Goal: Task Accomplishment & Management: Manage account settings

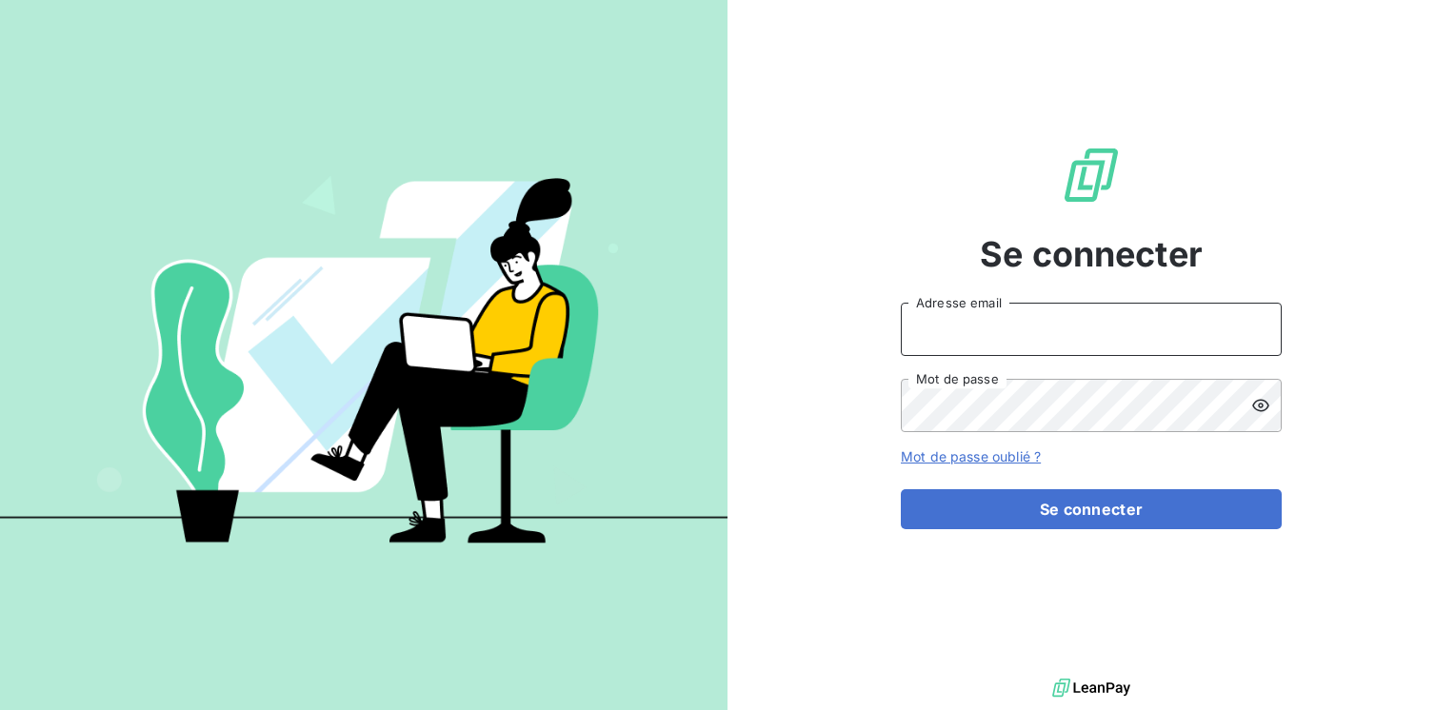
click at [1089, 345] on input "Adresse email" at bounding box center [1091, 329] width 381 height 53
type input "[EMAIL_ADDRESS][DOMAIN_NAME]"
click at [901, 489] on button "Se connecter" at bounding box center [1091, 509] width 381 height 40
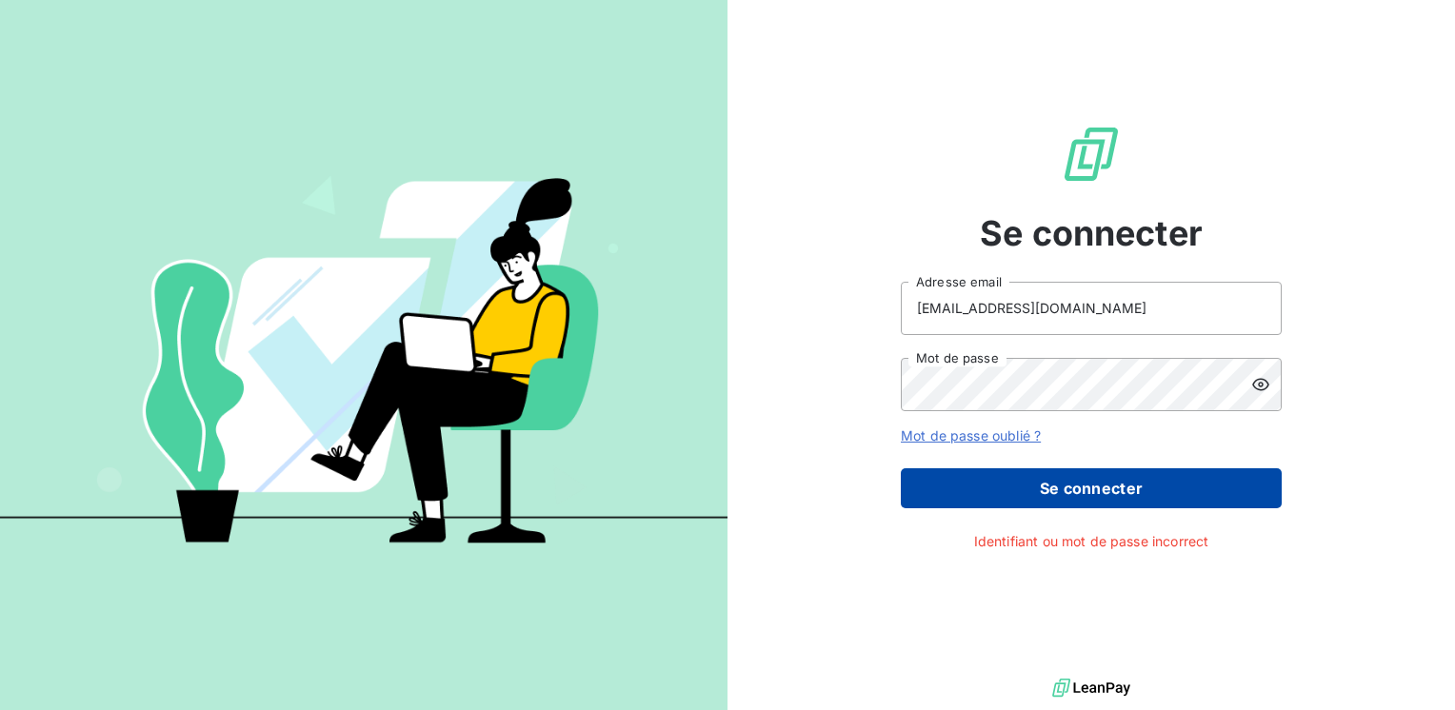
click at [1063, 474] on button "Se connecter" at bounding box center [1091, 488] width 381 height 40
click at [1068, 489] on button "Se connecter" at bounding box center [1091, 488] width 381 height 40
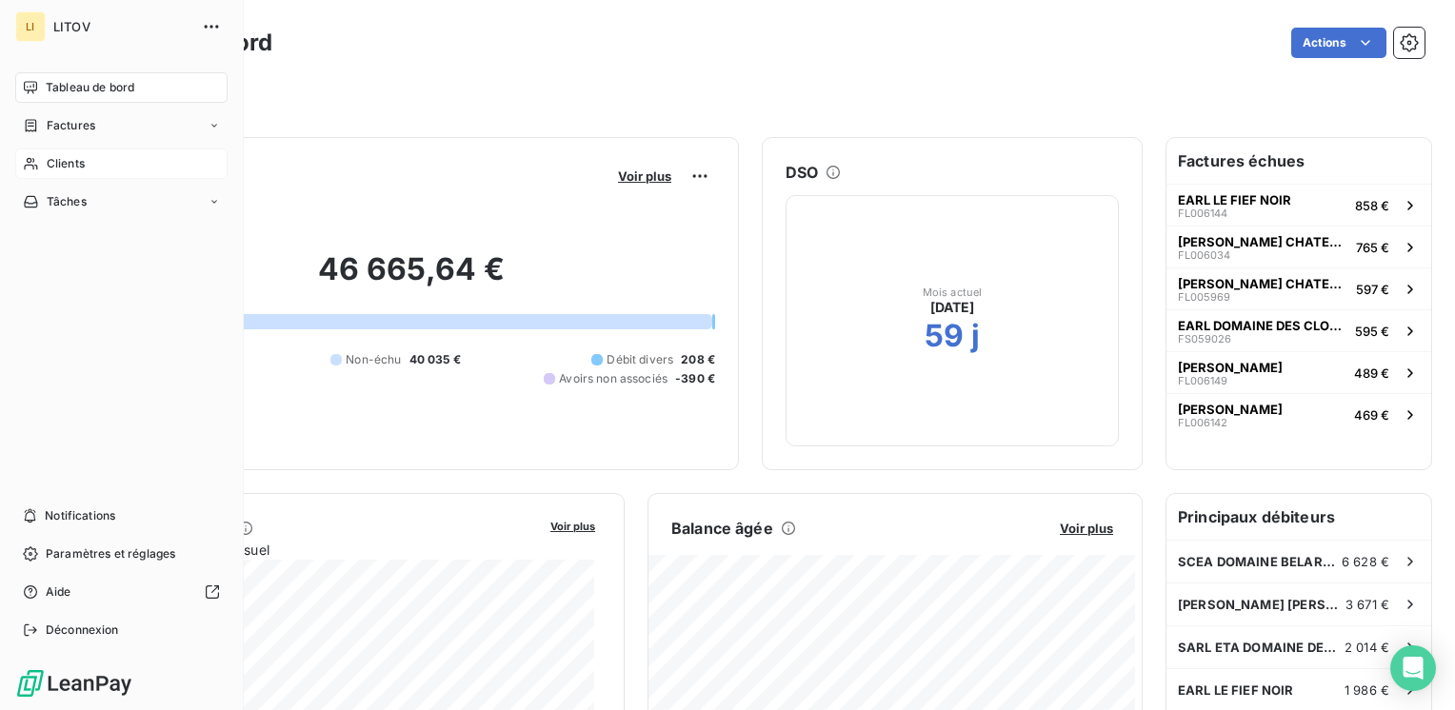
click at [53, 166] on span "Clients" at bounding box center [66, 163] width 38 height 17
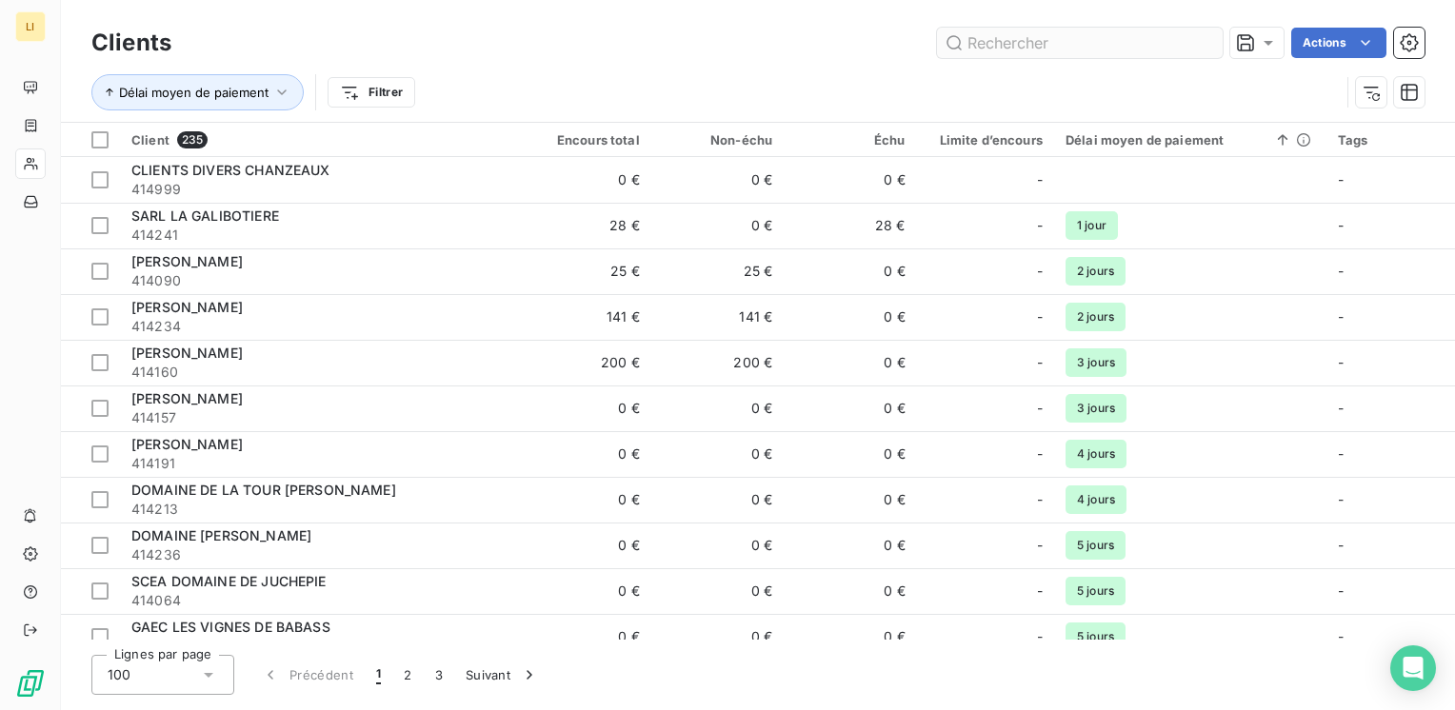
click at [1020, 36] on input "text" at bounding box center [1080, 43] width 286 height 30
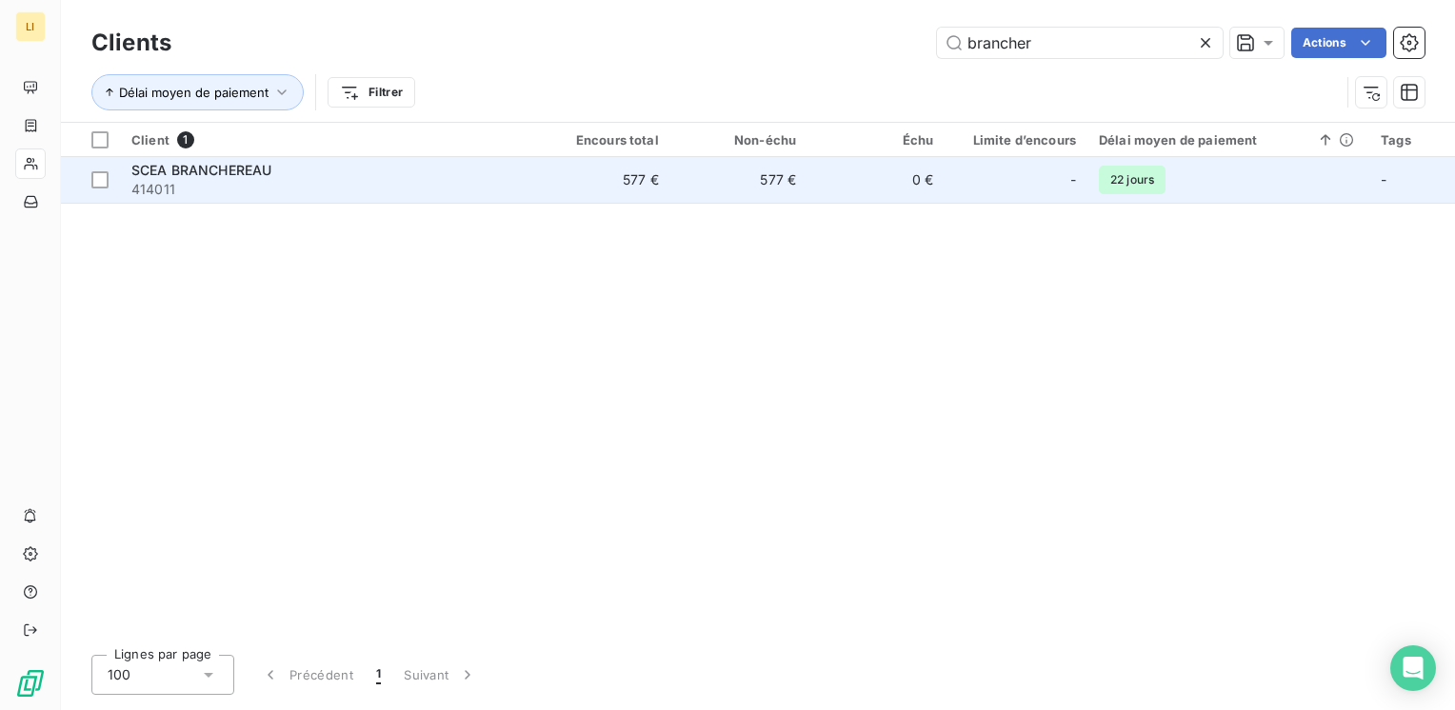
type input "brancher"
click at [706, 180] on td "577 €" at bounding box center [738, 180] width 137 height 46
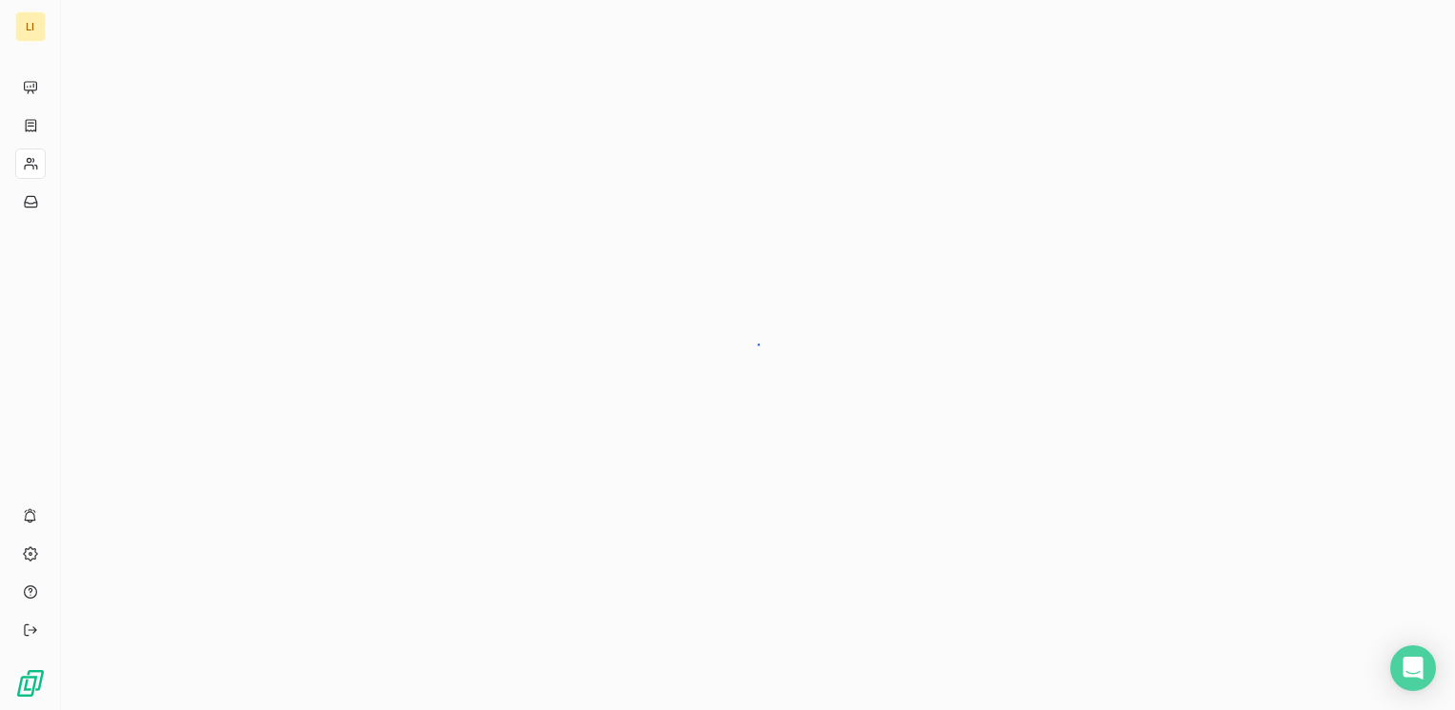
click at [709, 177] on div at bounding box center [758, 355] width 1394 height 710
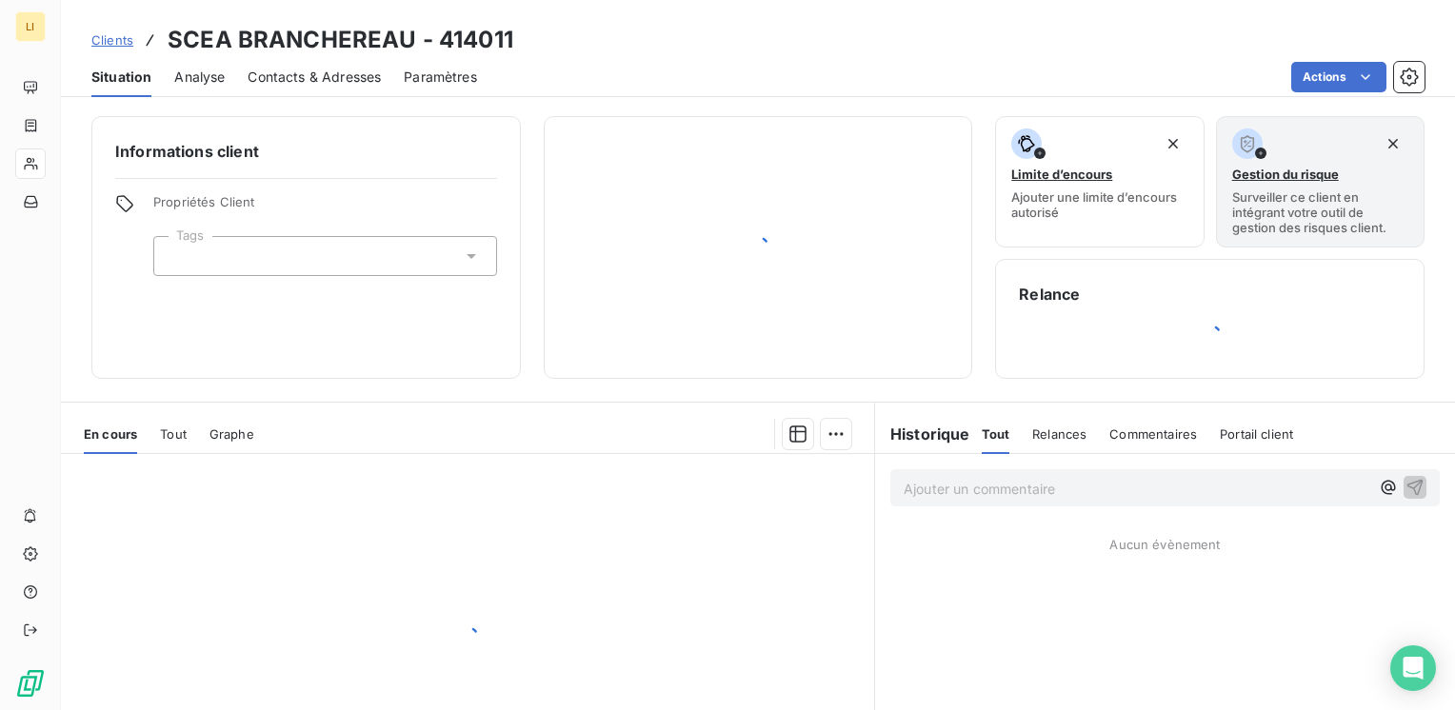
click at [709, 177] on div at bounding box center [758, 247] width 382 height 215
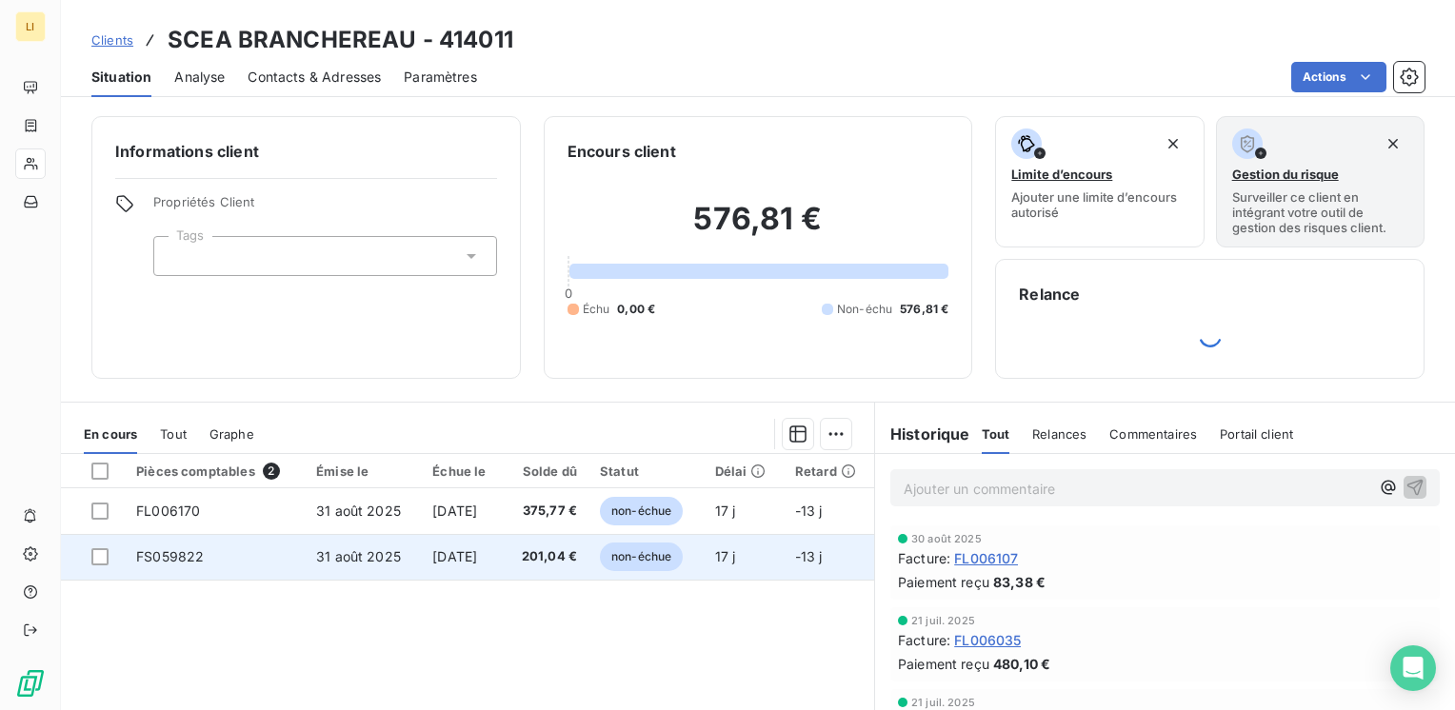
click at [566, 577] on td "201,04 €" at bounding box center [546, 557] width 85 height 46
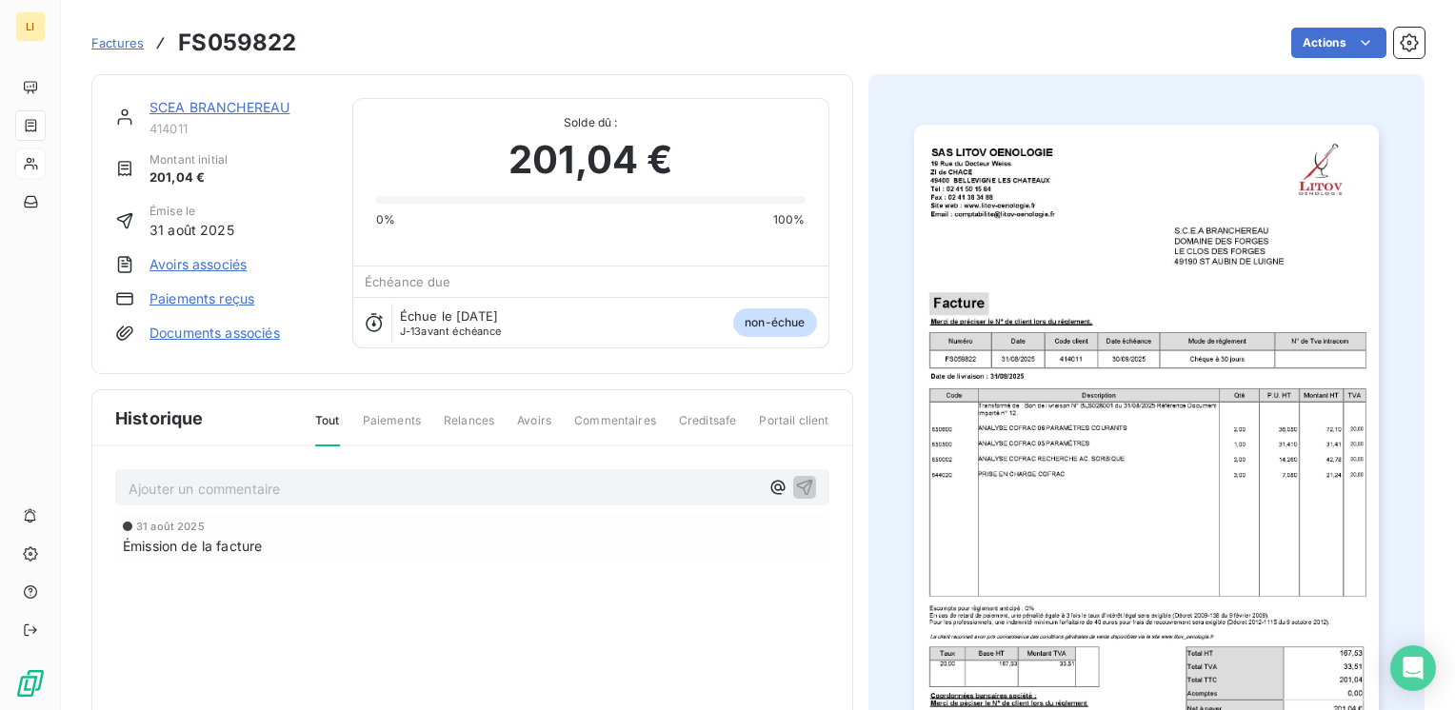
click at [473, 424] on span "Relances" at bounding box center [469, 428] width 50 height 32
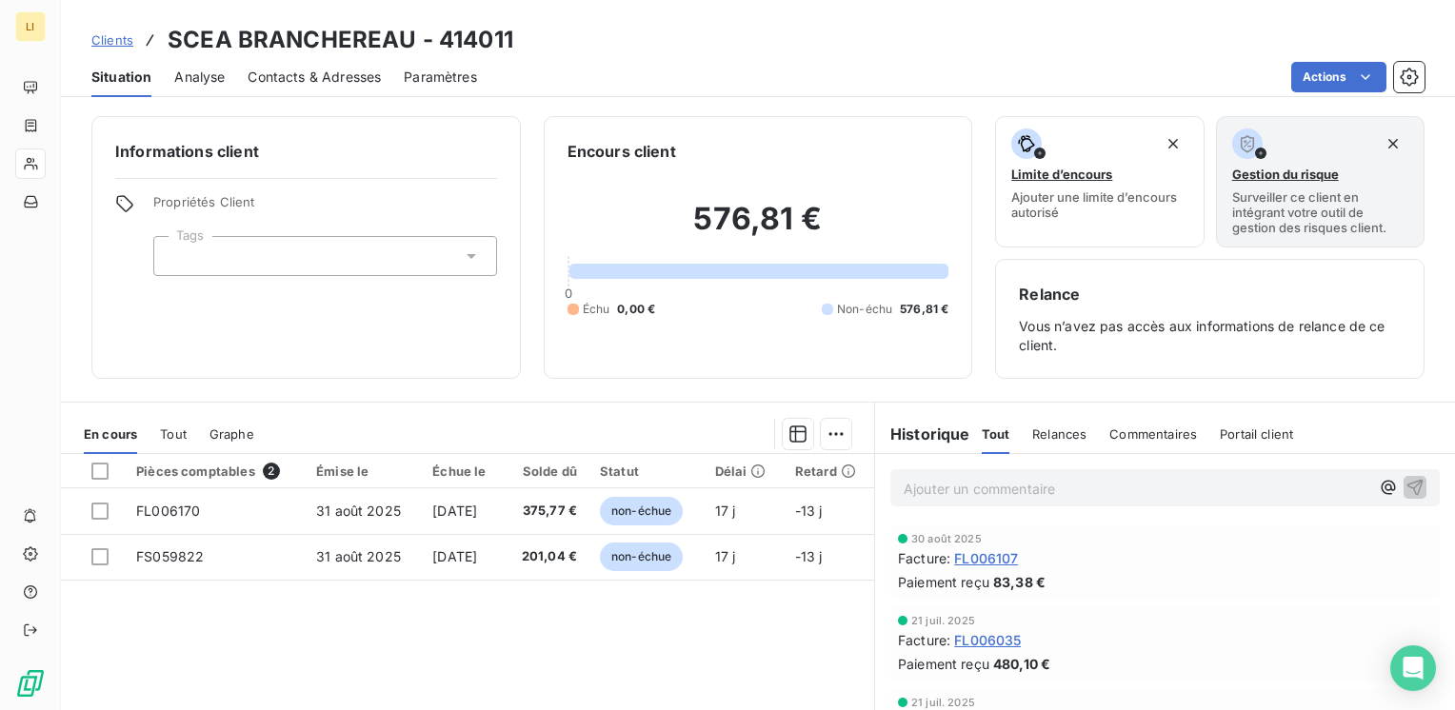
click at [182, 428] on span "Tout" at bounding box center [173, 434] width 27 height 15
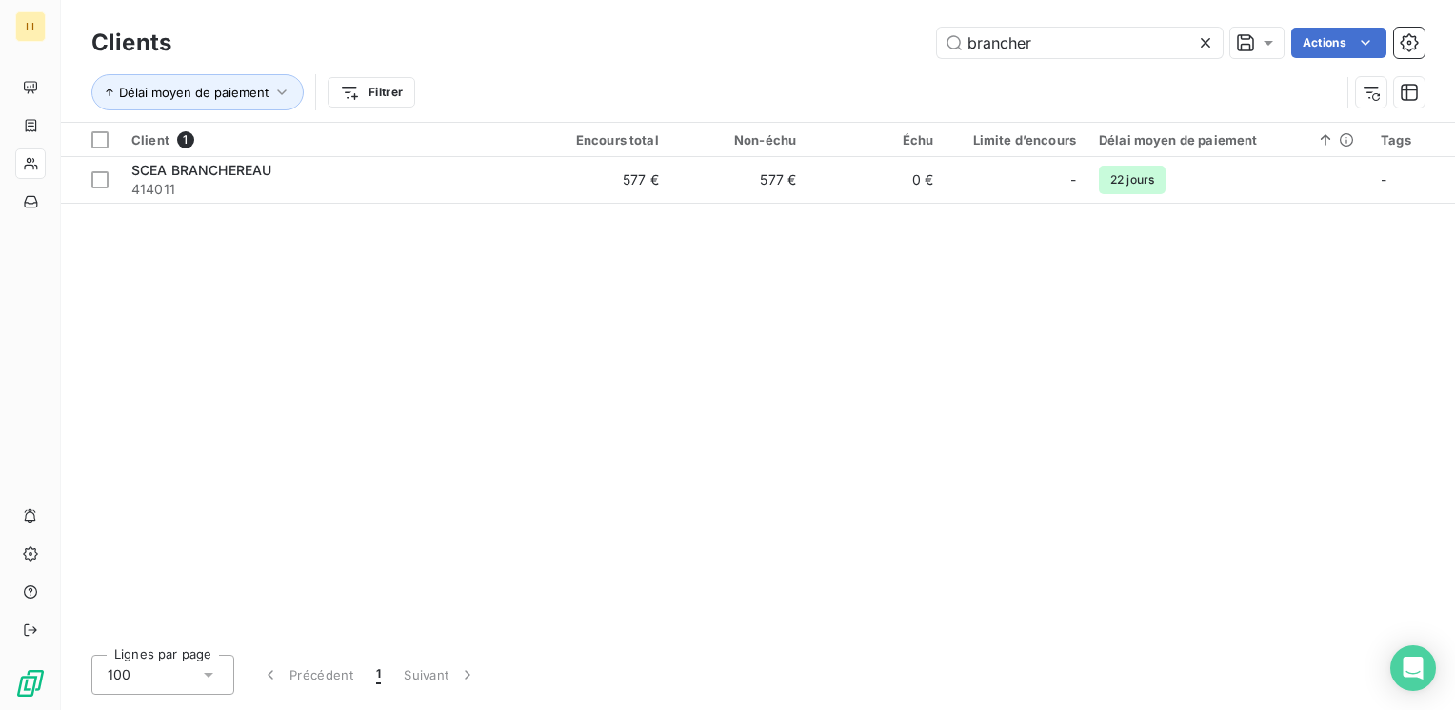
drag, startPoint x: 1051, startPoint y: 40, endPoint x: 839, endPoint y: 30, distance: 212.6
click at [857, 31] on div "brancher Actions" at bounding box center [809, 43] width 1230 height 30
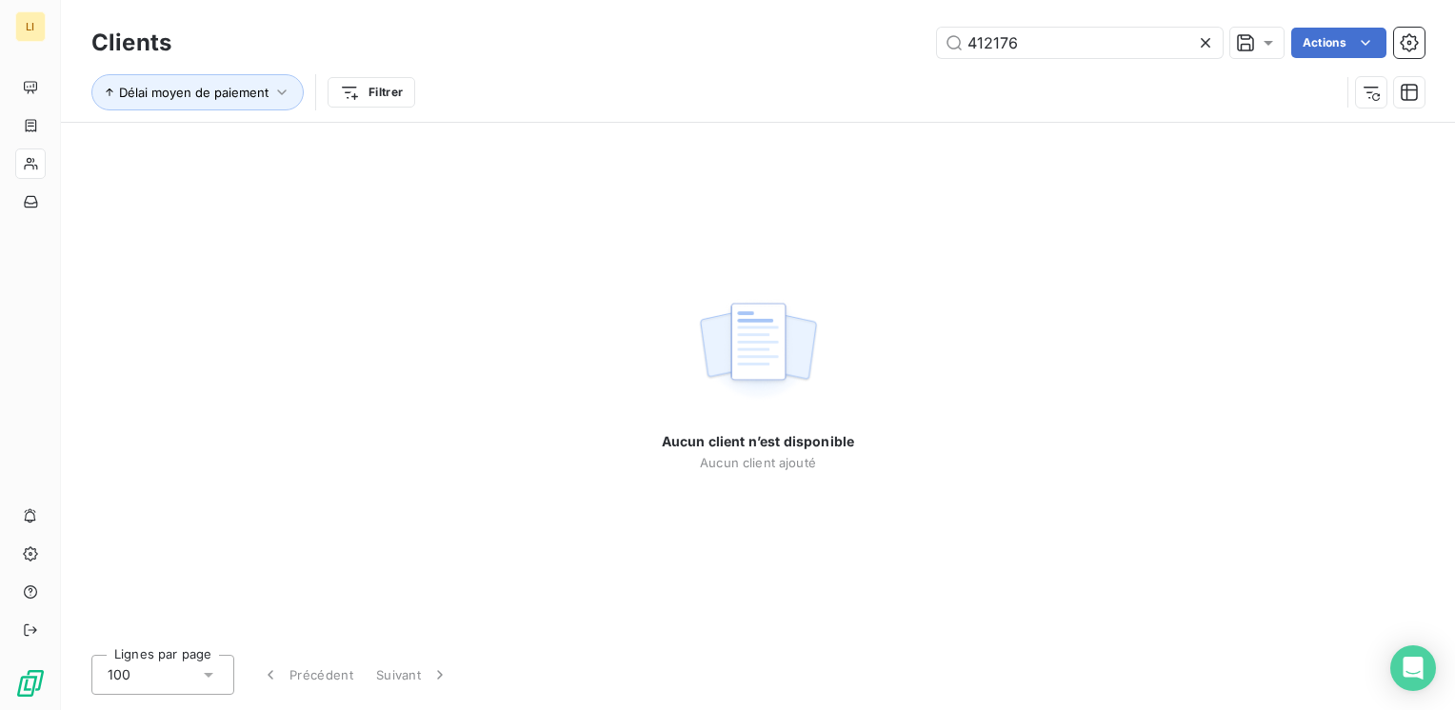
type input "412176"
